Goal: Transaction & Acquisition: Purchase product/service

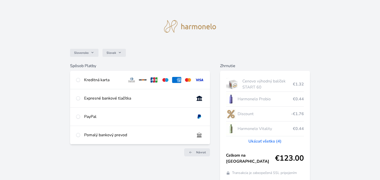
click at [93, 79] on div "Kreditná karta" at bounding box center [103, 80] width 39 height 6
radio input "true"
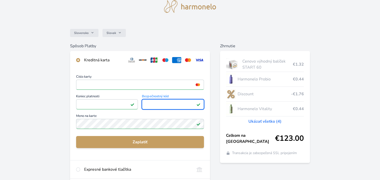
scroll to position [18, 0]
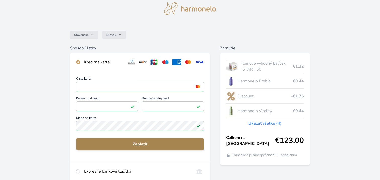
click at [161, 143] on span "Zaplatiť" at bounding box center [140, 144] width 120 height 6
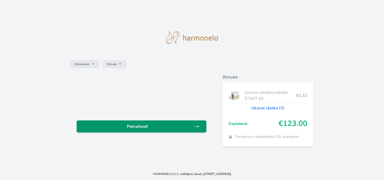
click at [180, 129] on span "Pokračovať" at bounding box center [137, 126] width 113 height 6
